Goal: Task Accomplishment & Management: Complete application form

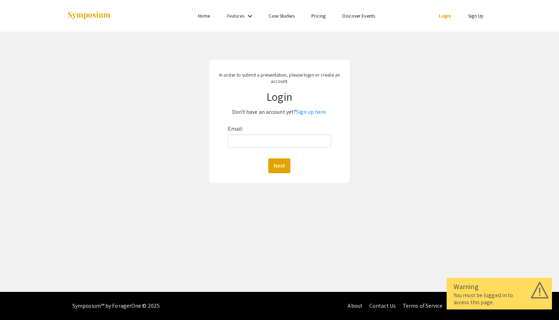
click at [265, 140] on input "Email:" at bounding box center [280, 140] width 104 height 13
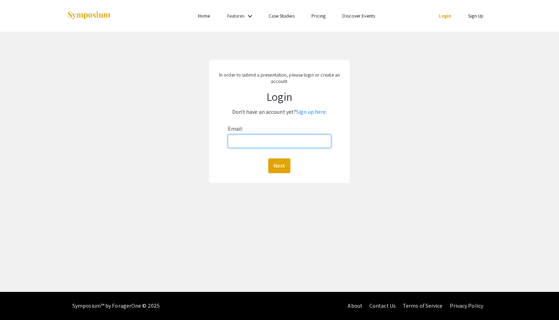
click at [277, 142] on input "Email:" at bounding box center [280, 140] width 104 height 13
click at [305, 111] on link "Sign up here." at bounding box center [311, 111] width 31 height 7
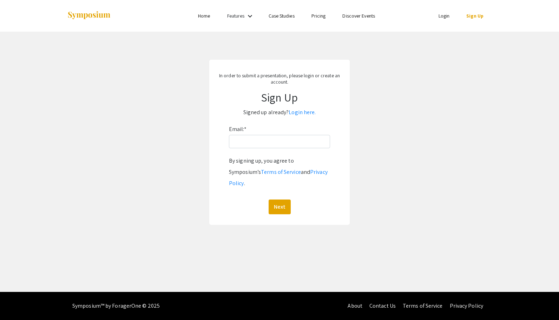
click at [289, 108] on p "Signed up already? Login here." at bounding box center [279, 112] width 126 height 11
click at [300, 112] on link "Login here." at bounding box center [302, 111] width 27 height 7
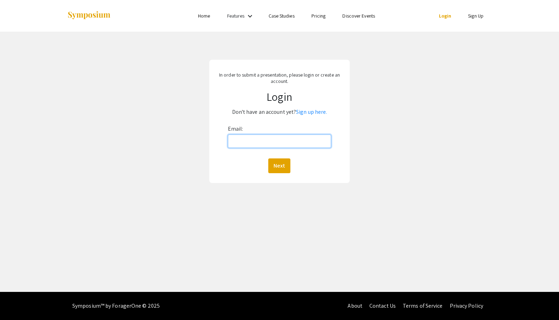
click at [269, 141] on input "Email:" at bounding box center [280, 140] width 104 height 13
type input "ragarwal@osteo.wvsom.edu"
click at [274, 165] on button "Next" at bounding box center [279, 165] width 22 height 15
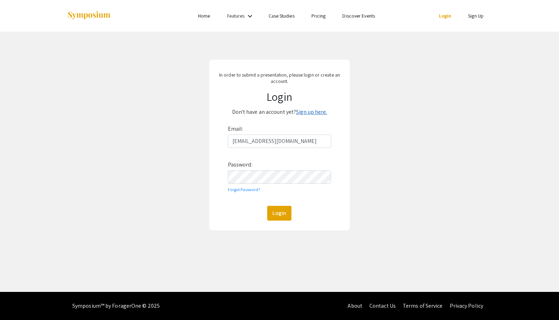
click at [304, 112] on link "Sign up here." at bounding box center [311, 111] width 31 height 7
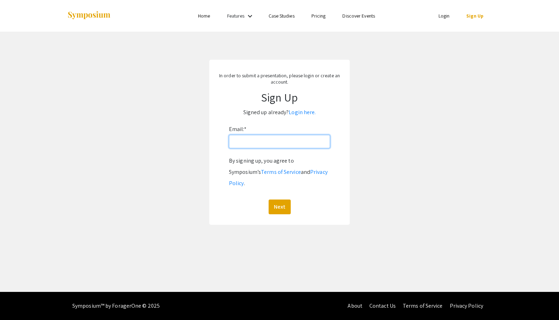
click at [269, 144] on input "Email: *" at bounding box center [279, 141] width 101 height 13
type input "ragarwal@osteo.wvsom.edu"
click at [278, 199] on button "Next" at bounding box center [280, 206] width 22 height 15
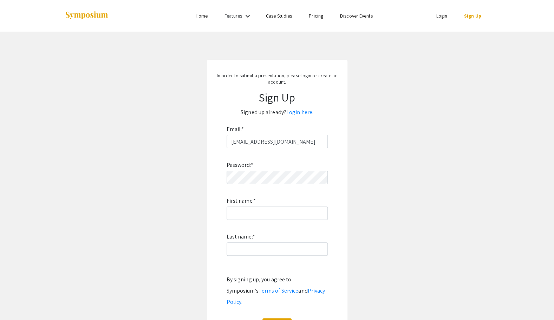
click at [236, 192] on div "Password: * First name: * Last name: * By signing up, you agree to Symposium’s …" at bounding box center [276, 240] width 101 height 185
click at [243, 220] on div "Password: * First name: * Last name: * By signing up, you agree to Symposium’s …" at bounding box center [276, 240] width 101 height 185
click at [240, 213] on input "First name: *" at bounding box center [276, 212] width 101 height 13
type input "Rhea"
click at [229, 252] on input "Last name: *" at bounding box center [276, 248] width 101 height 13
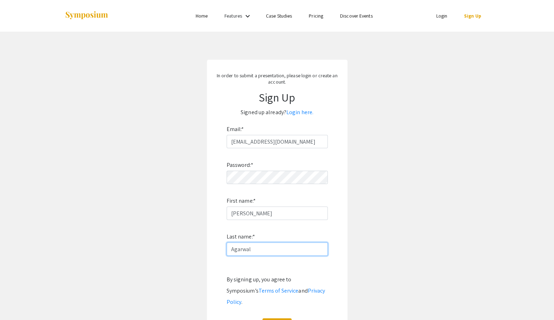
type input "Agarwal"
click at [191, 249] on app-signup "In order to submit a presentation, please login or create an account. Sign Up S…" at bounding box center [277, 202] width 554 height 284
click at [285, 318] on button "Sign Up" at bounding box center [276, 325] width 29 height 15
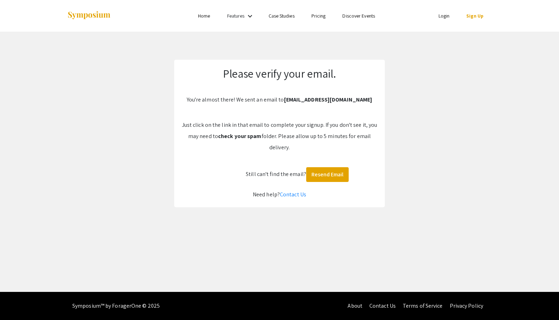
click at [447, 15] on link "Login" at bounding box center [443, 16] width 11 height 6
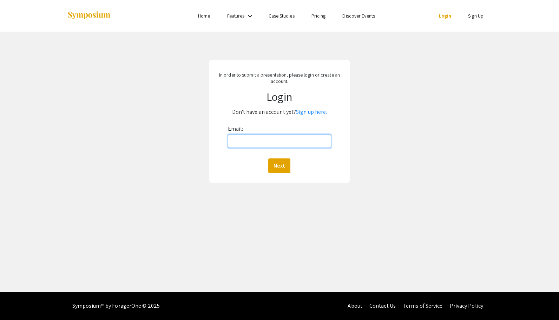
click at [265, 145] on input "Email:" at bounding box center [280, 140] width 104 height 13
type input "ragarwal@osteo.wvsom.edu"
click at [281, 169] on button "Next" at bounding box center [279, 165] width 22 height 15
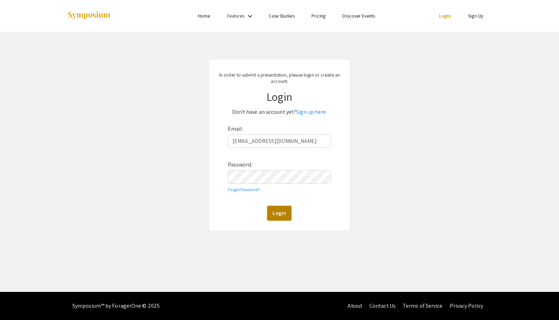
click at [279, 211] on button "Login" at bounding box center [279, 213] width 24 height 15
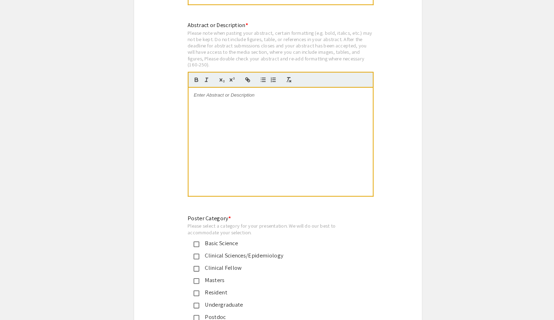
scroll to position [1668, 0]
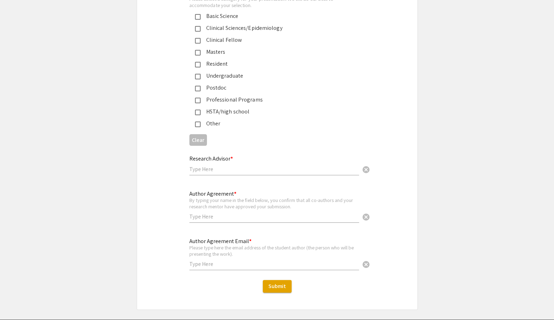
click at [232, 165] on input "text" at bounding box center [274, 168] width 170 height 7
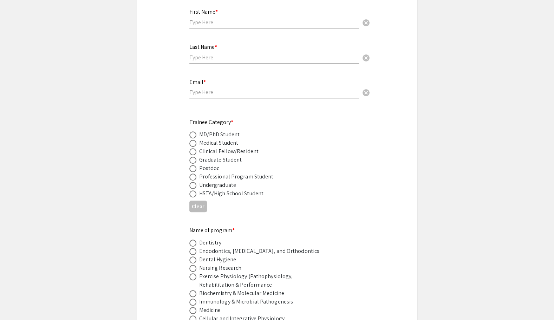
scroll to position [230, 0]
